Goal: Transaction & Acquisition: Obtain resource

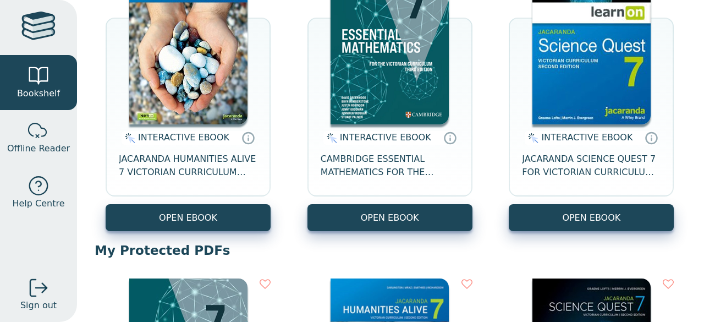
scroll to position [194, 0]
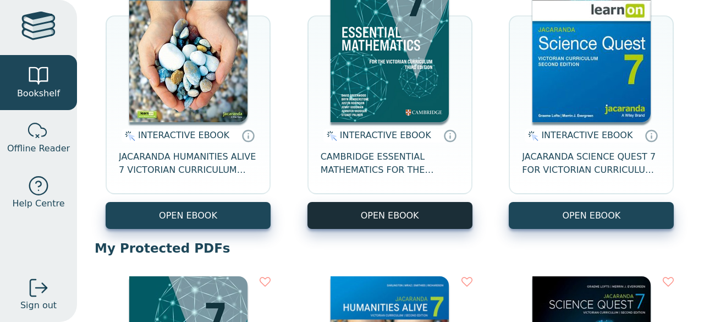
click at [388, 215] on button "OPEN EBOOK" at bounding box center [389, 215] width 165 height 27
click at [319, 226] on button "OPEN EBOOK" at bounding box center [389, 215] width 165 height 27
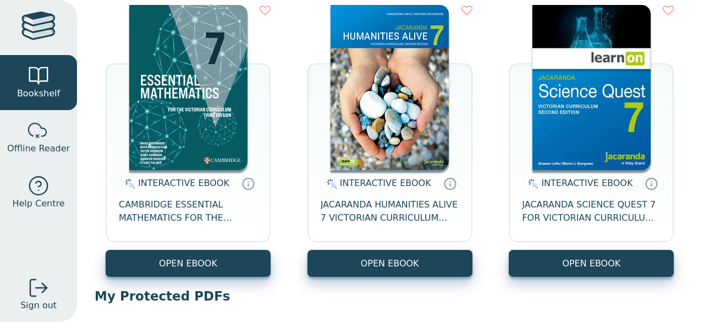
scroll to position [146, 0]
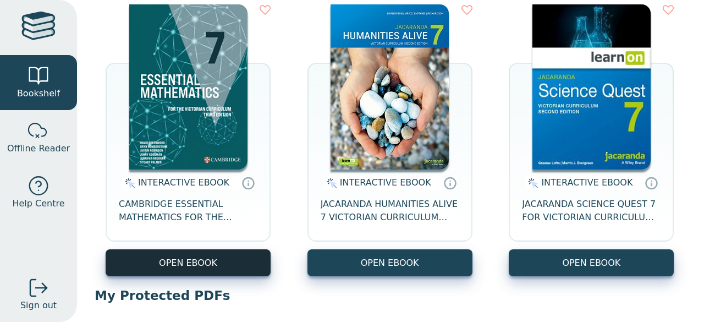
click at [174, 255] on button "OPEN EBOOK" at bounding box center [188, 262] width 165 height 27
click at [166, 276] on button "OPEN EBOOK" at bounding box center [188, 262] width 165 height 27
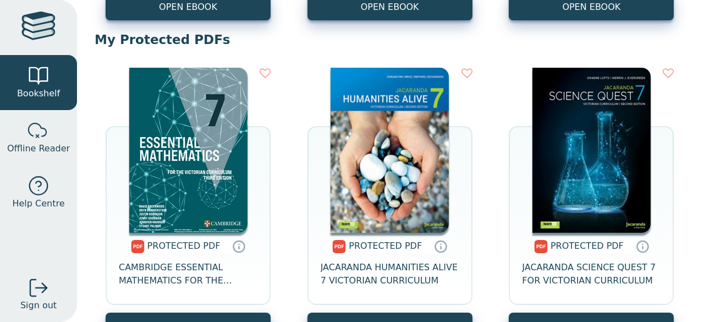
scroll to position [437, 0]
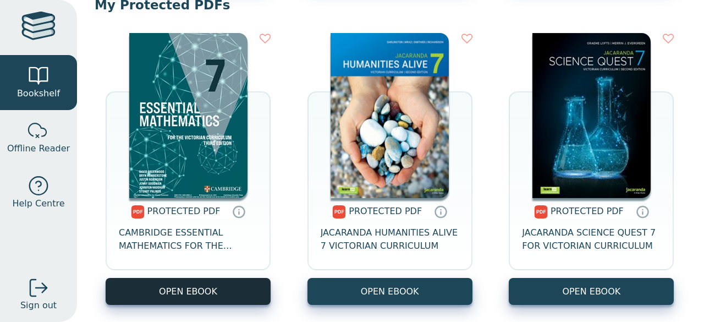
click at [169, 299] on link "OPEN EBOOK" at bounding box center [188, 291] width 165 height 27
